Goal: Find contact information: Obtain details needed to contact an individual or organization

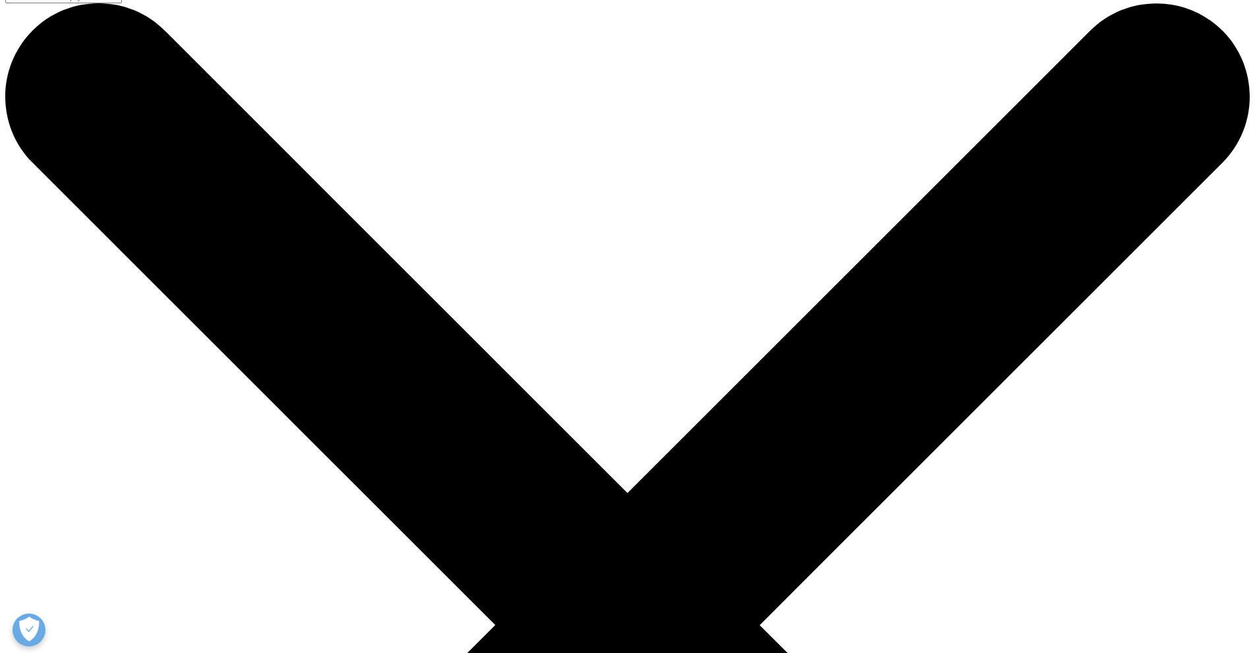
scroll to position [31, 0]
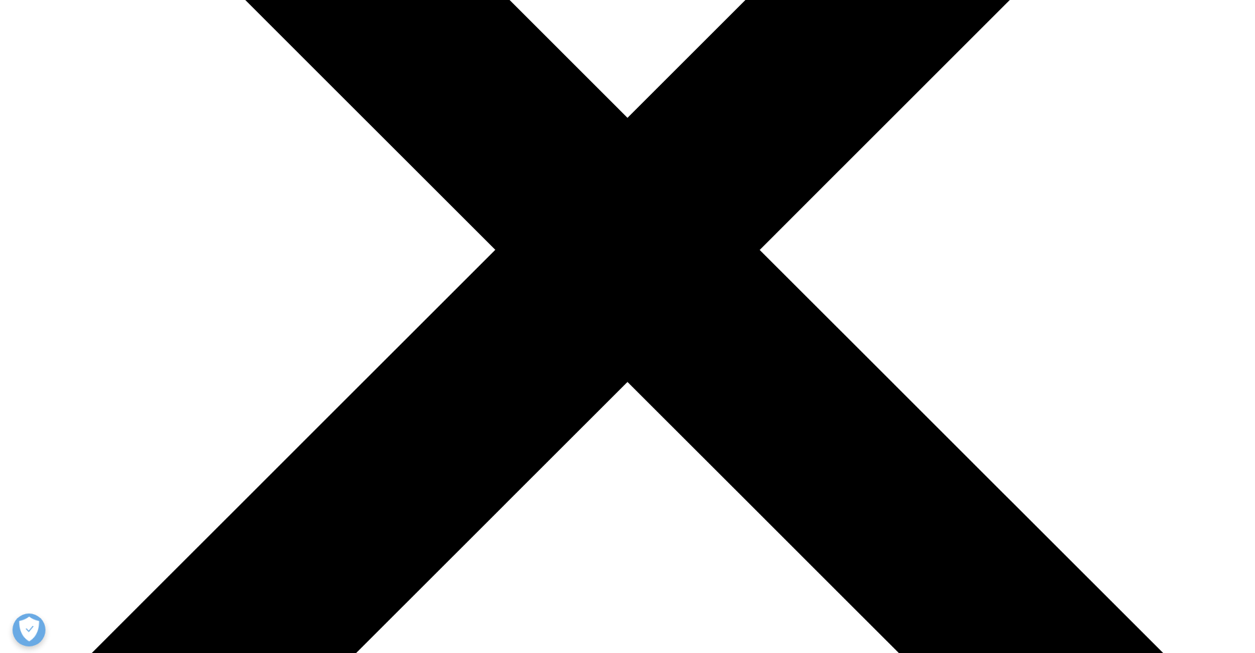
scroll to position [40, 0]
